Goal: Find specific page/section: Find specific page/section

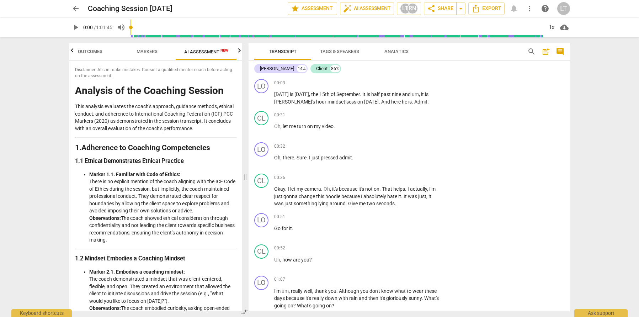
click at [145, 53] on span "Markers" at bounding box center [146, 51] width 21 height 5
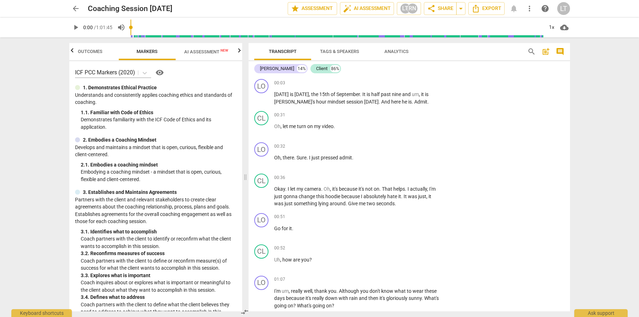
click at [94, 54] on span "Outcomes" at bounding box center [90, 52] width 42 height 10
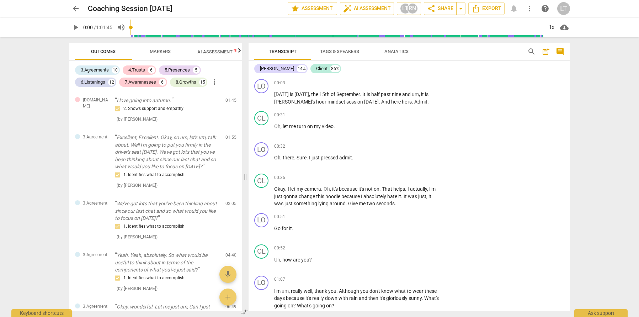
click at [162, 53] on span "Markers" at bounding box center [160, 51] width 21 height 5
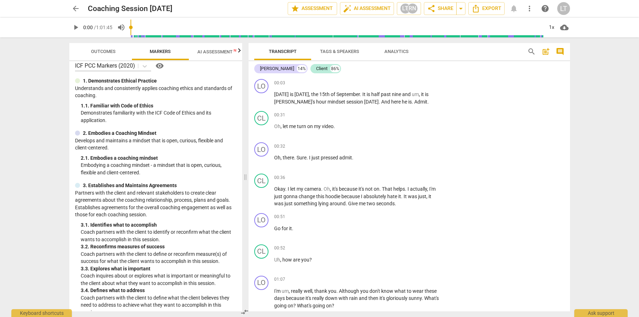
scroll to position [6, 0]
click at [220, 50] on span "AI Assessment New" at bounding box center [219, 51] width 44 height 5
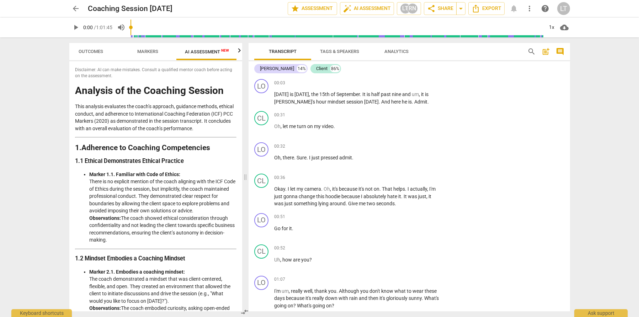
scroll to position [0, 13]
click at [275, 50] on span "Transcript" at bounding box center [283, 51] width 28 height 5
click at [630, 138] on div "arrow_back Coaching Session [DATE] edit star Assessment auto_fix_high AI Assess…" at bounding box center [319, 158] width 639 height 317
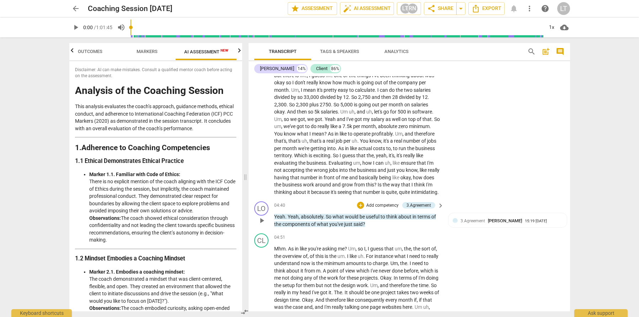
scroll to position [0, 0]
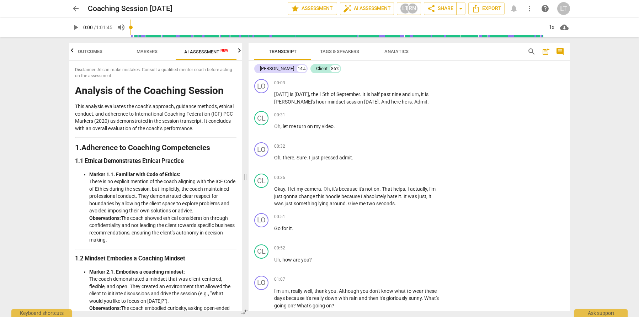
click at [44, 75] on div "arrow_back Coaching Session [DATE] edit star Assessment auto_fix_high AI Assess…" at bounding box center [319, 158] width 639 height 317
click at [78, 9] on span "arrow_back" at bounding box center [75, 8] width 9 height 9
